Goal: Information Seeking & Learning: Find specific page/section

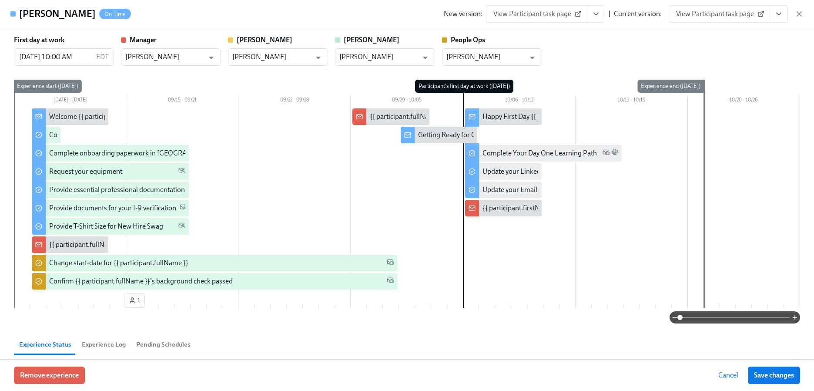
click at [40, 16] on h4 "[PERSON_NAME]" at bounding box center [57, 13] width 77 height 13
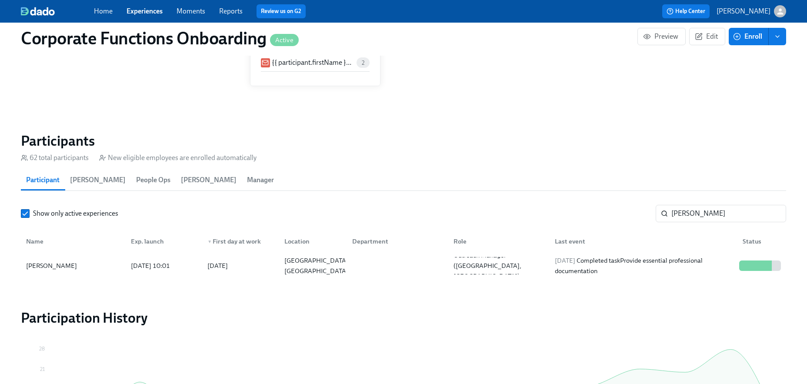
scroll to position [870, 0]
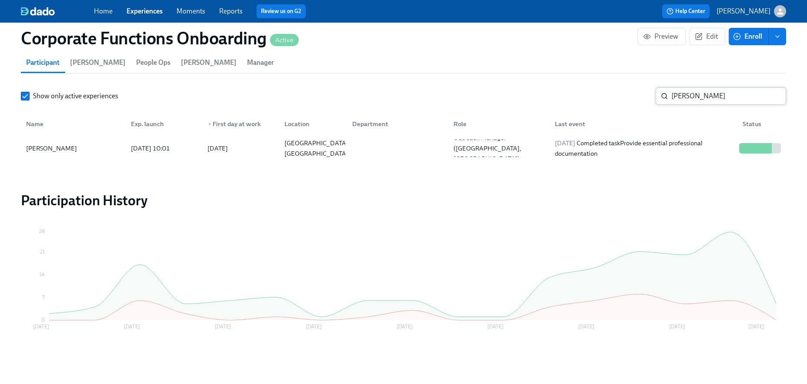
click at [702, 97] on input "[PERSON_NAME]" at bounding box center [729, 95] width 115 height 17
drag, startPoint x: 702, startPoint y: 96, endPoint x: 560, endPoint y: 86, distance: 142.1
click at [573, 84] on section "Participants 62 total participants New eligible employees are enrolled automati…" at bounding box center [403, 89] width 765 height 149
type input "[PERSON_NAME]"
click at [745, 143] on div at bounding box center [746, 148] width 3 height 10
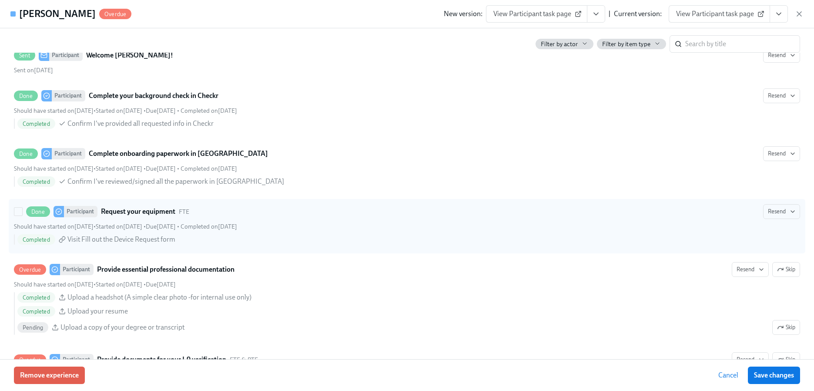
scroll to position [214, 0]
